Goal: Information Seeking & Learning: Learn about a topic

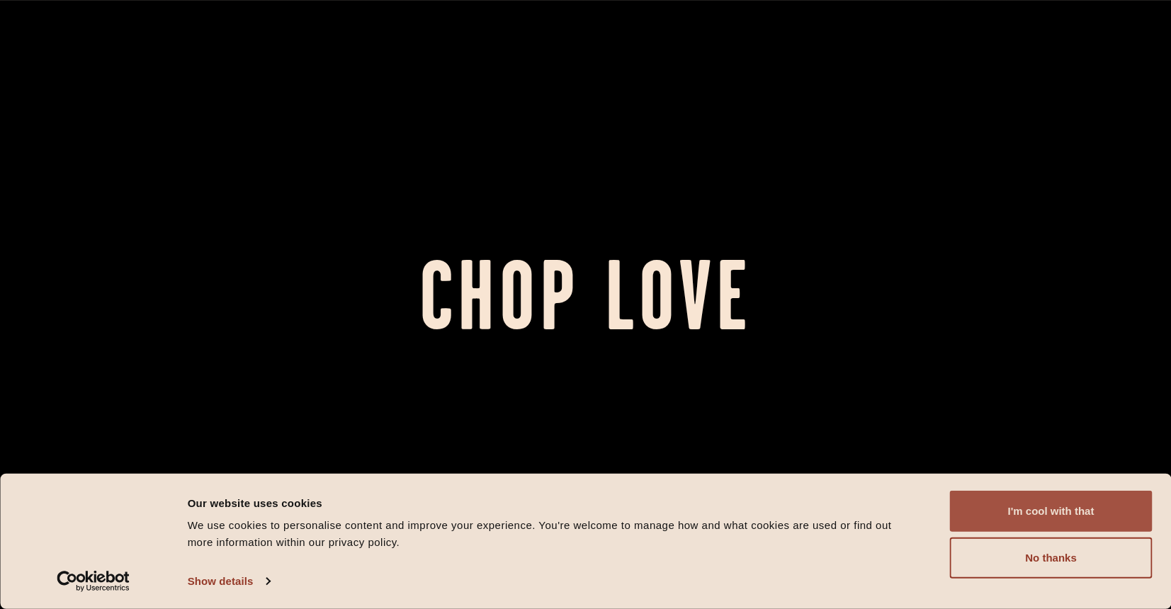
click at [1061, 509] on button "I'm cool with that" at bounding box center [1051, 511] width 203 height 41
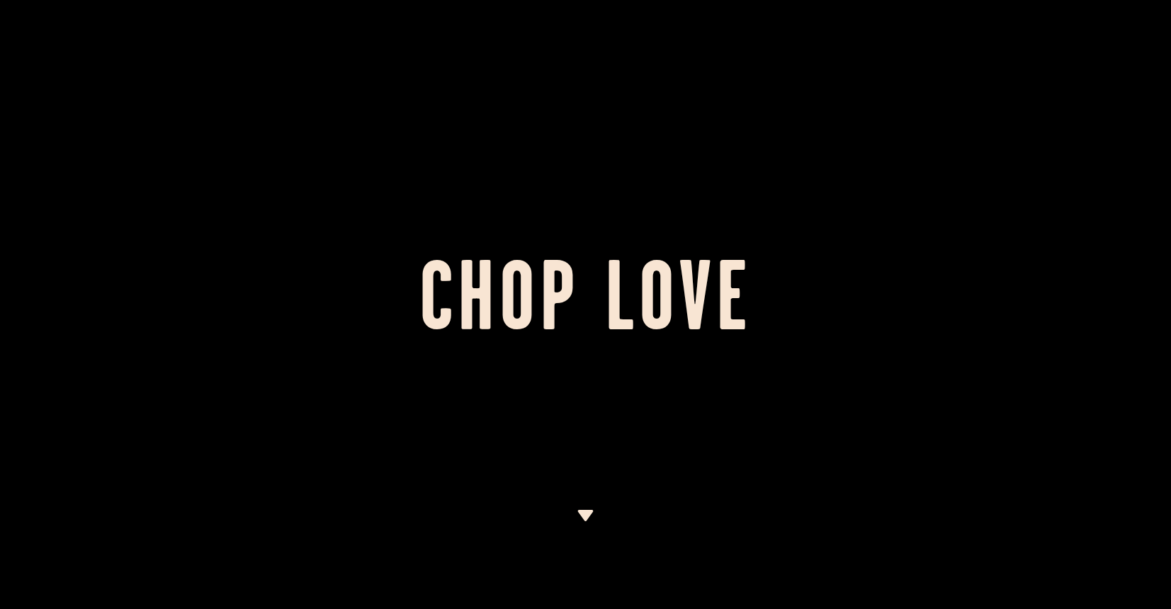
click at [581, 516] on img at bounding box center [586, 515] width 18 height 11
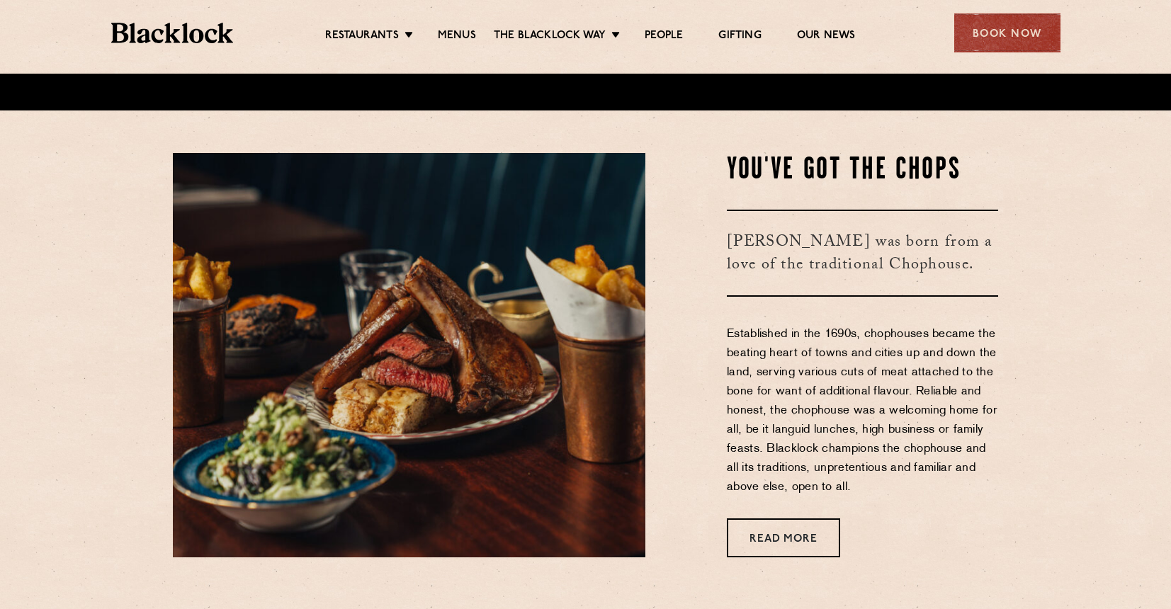
scroll to position [536, 0]
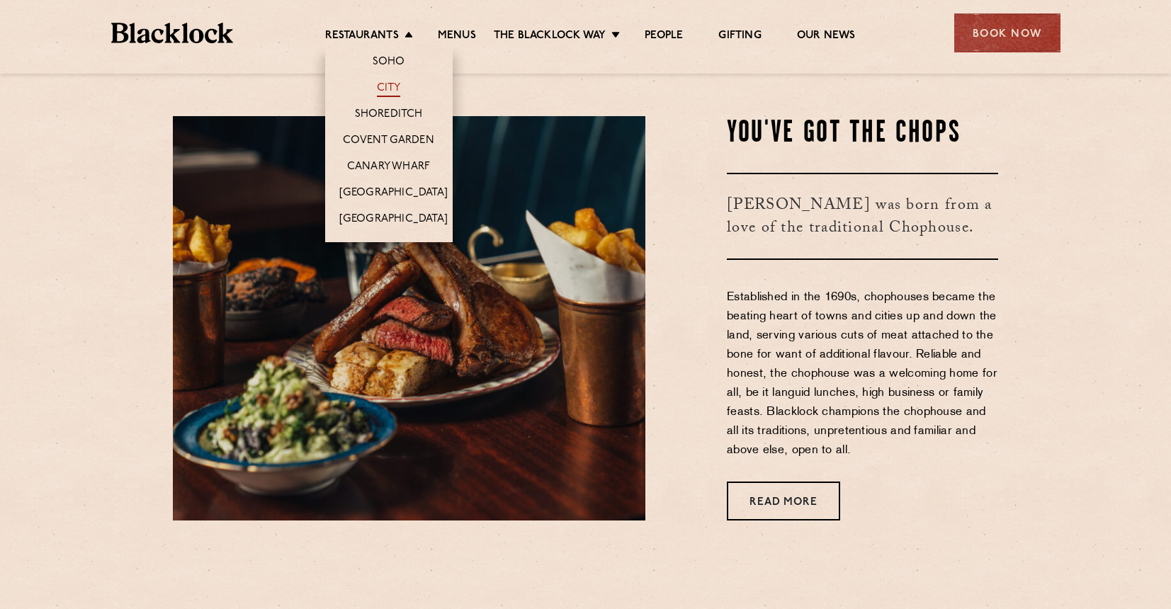
click at [387, 89] on link "City" at bounding box center [389, 89] width 24 height 16
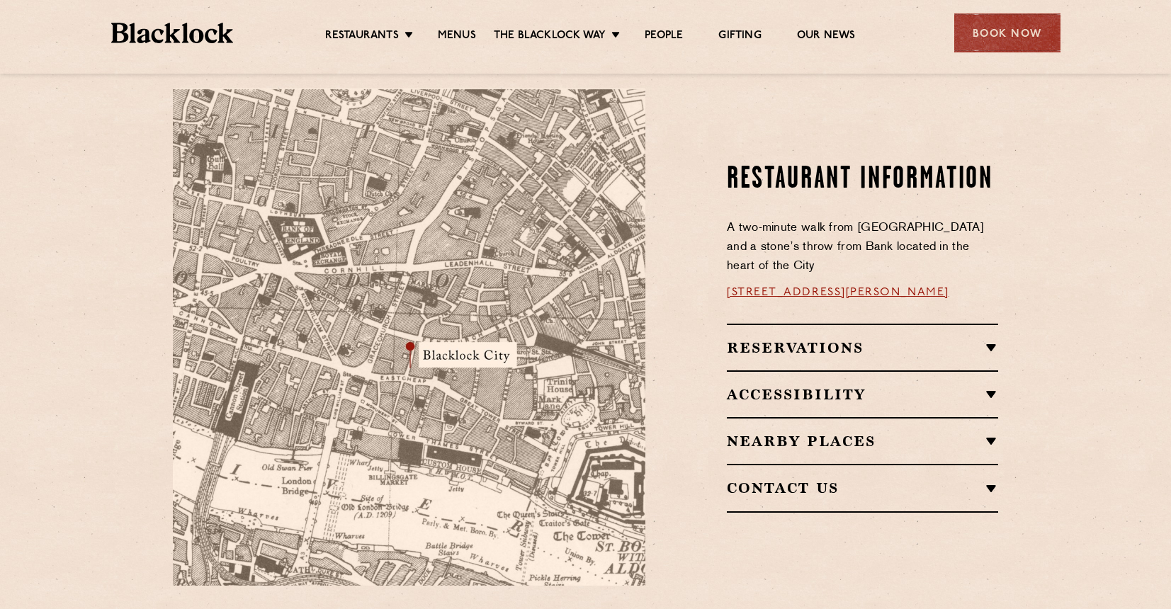
scroll to position [780, 0]
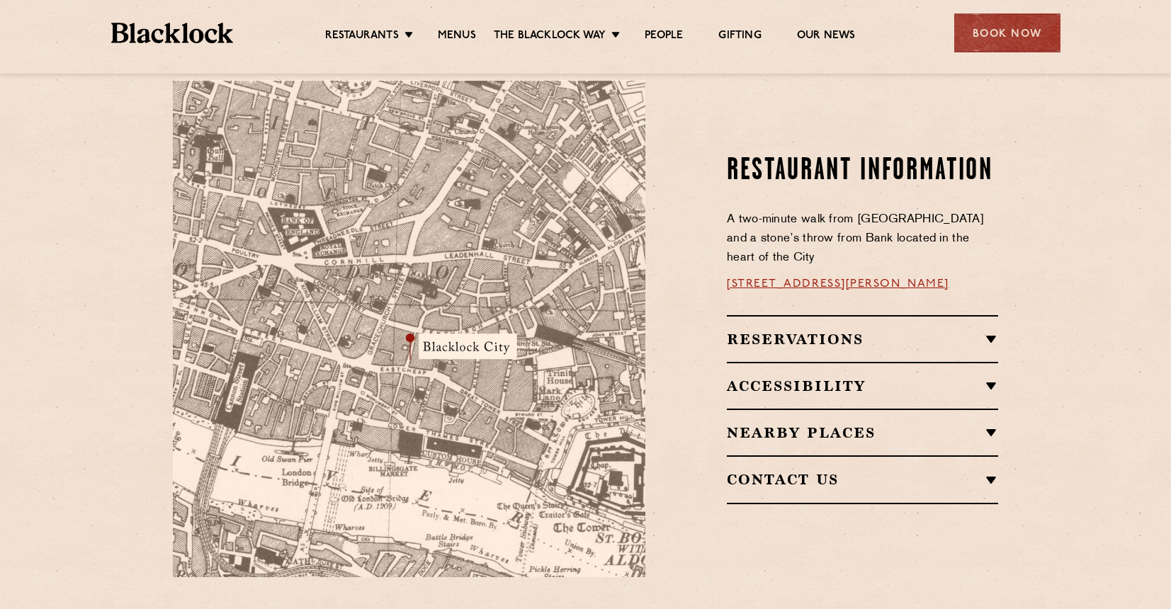
click at [430, 324] on img at bounding box center [409, 328] width 473 height 497
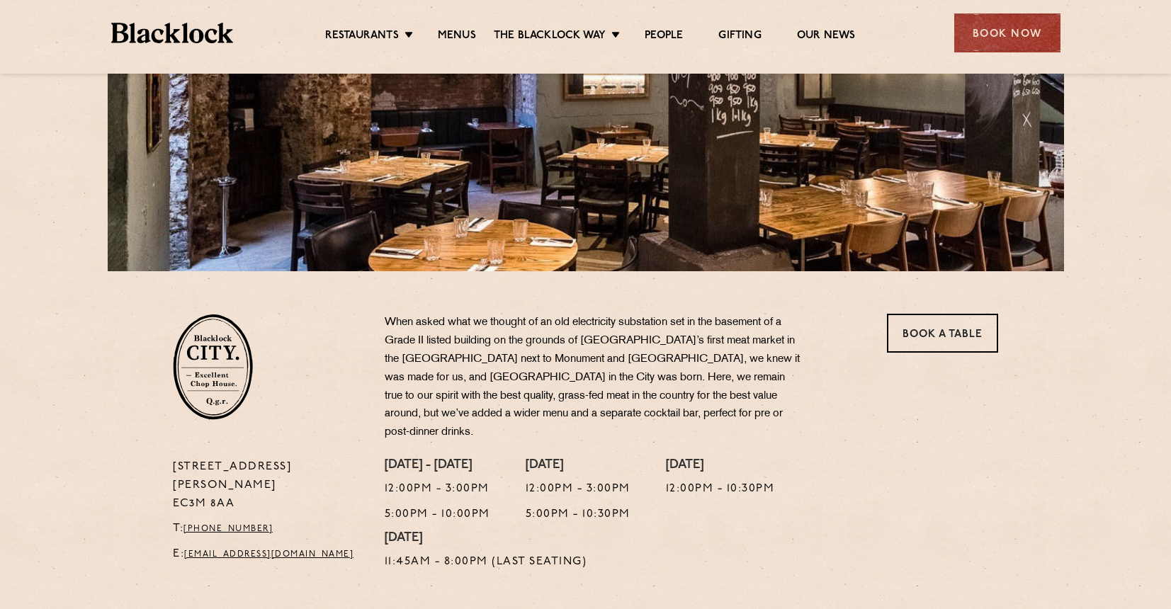
scroll to position [237, 0]
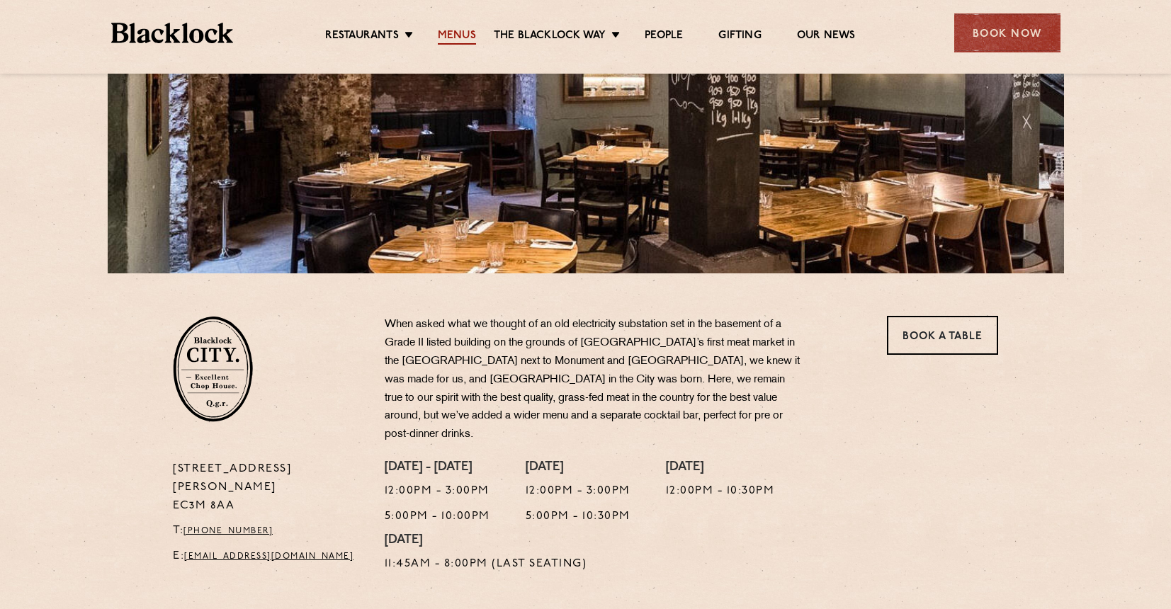
click at [444, 37] on link "Menus" at bounding box center [457, 37] width 38 height 16
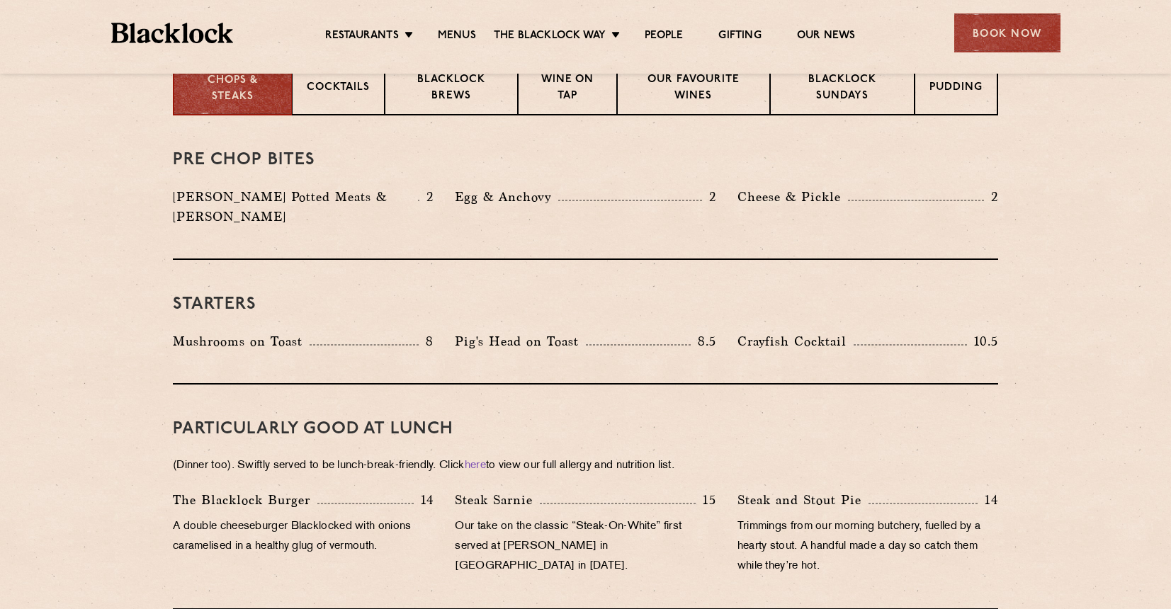
scroll to position [391, 0]
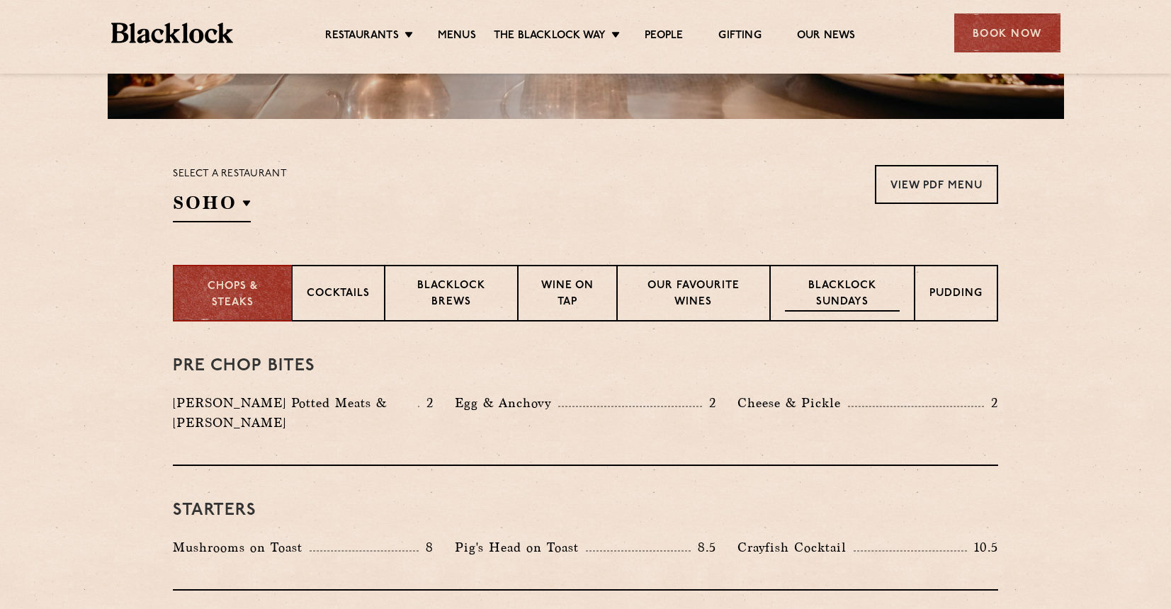
click at [847, 293] on p "Blacklock Sundays" at bounding box center [842, 294] width 115 height 33
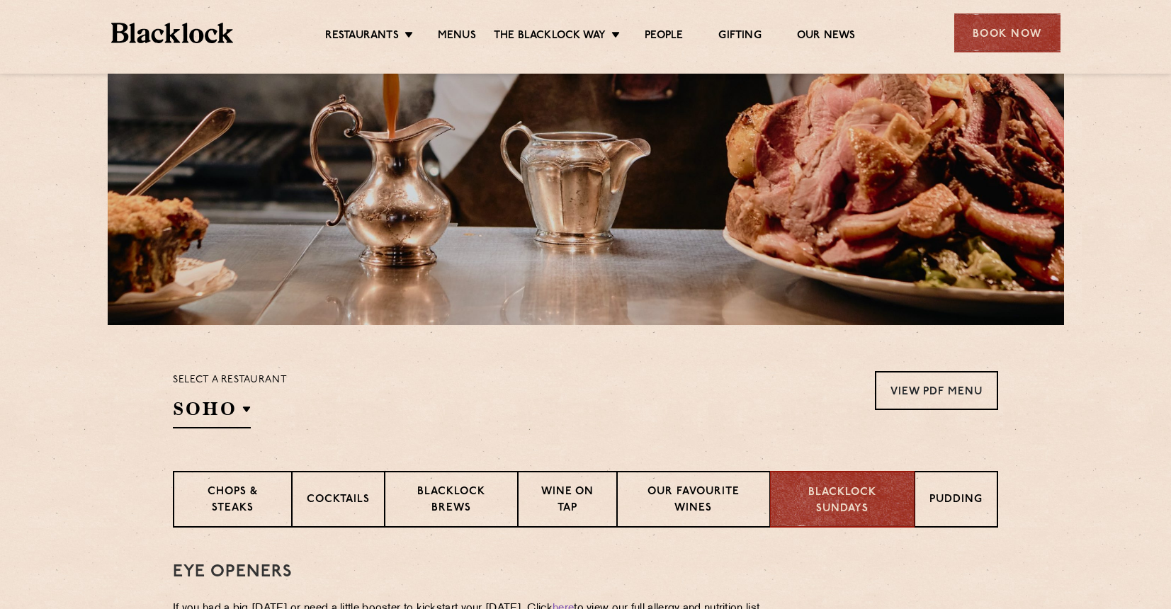
scroll to position [322, 0]
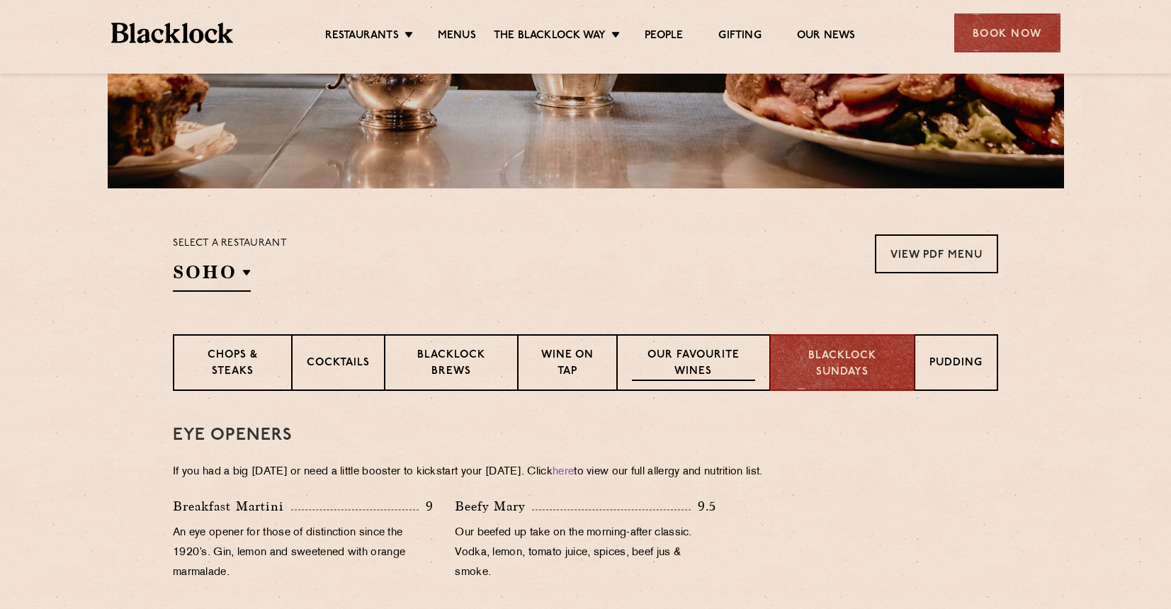
click at [705, 369] on p "Our favourite wines" at bounding box center [693, 364] width 123 height 33
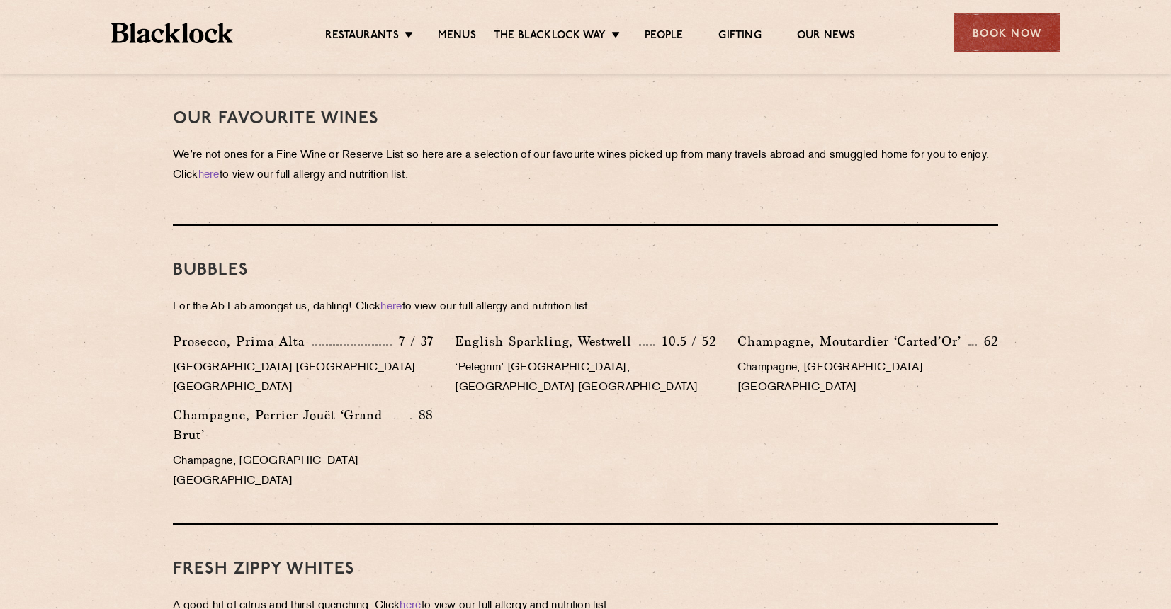
scroll to position [636, 0]
